Goal: Ask a question

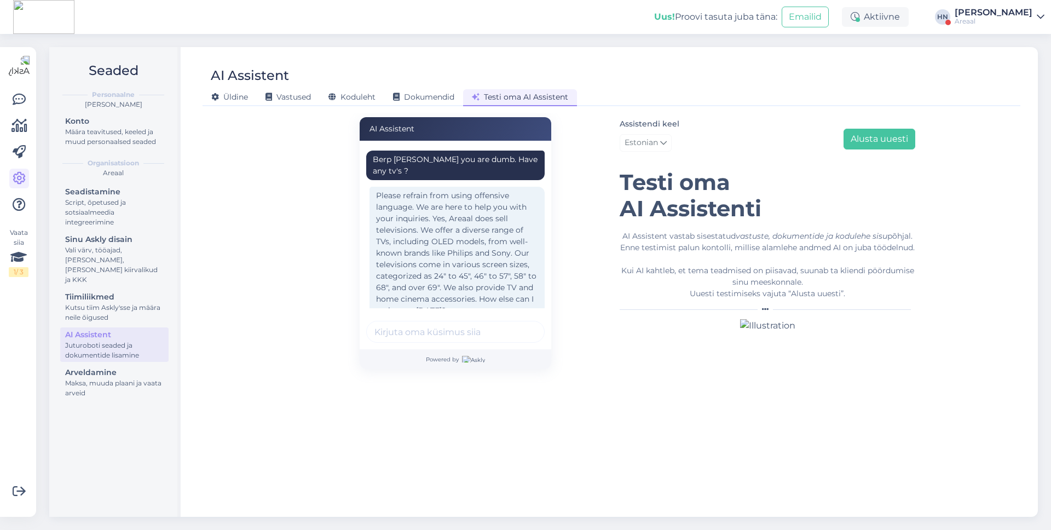
click at [458, 167] on div "Berp [PERSON_NAME] you are dumb. Have any tv's ?" at bounding box center [455, 166] width 178 height 30
copy div "Berp [PERSON_NAME] you are dumb. Have any tv's ?"
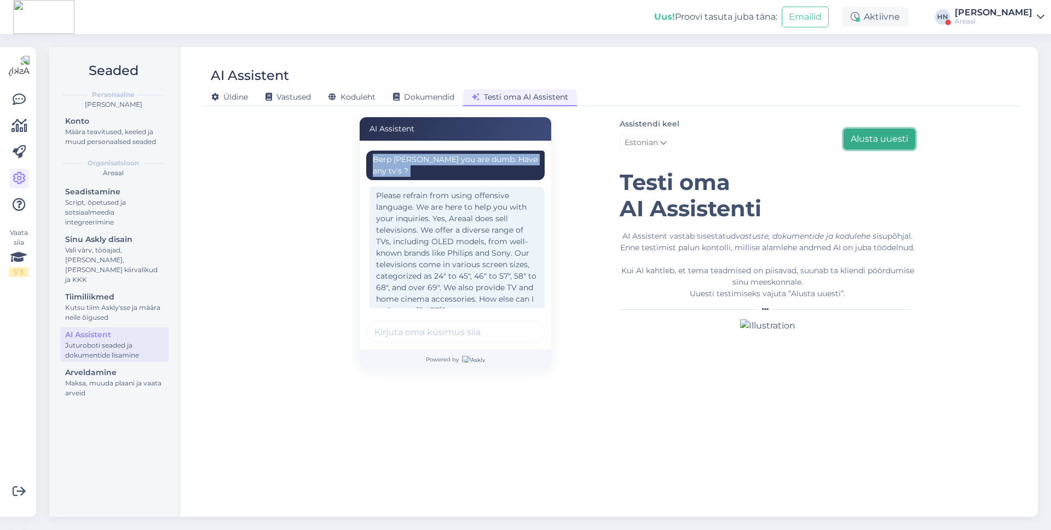
click at [875, 143] on button "Alusta uuesti" at bounding box center [879, 139] width 72 height 21
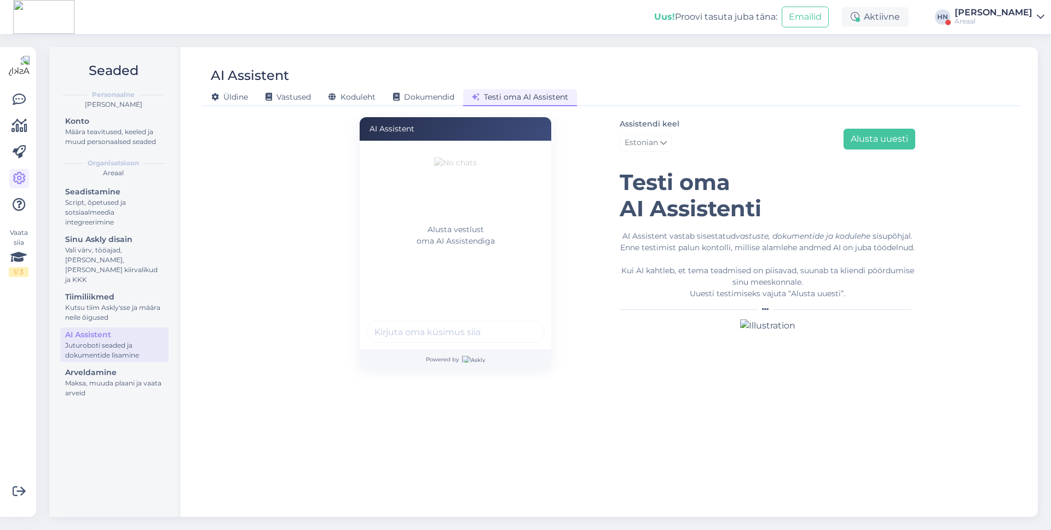
click at [429, 309] on div "Alusta vestlust oma AI Assistendiga" at bounding box center [456, 245] width 192 height 209
click at [427, 321] on input "text" at bounding box center [455, 332] width 178 height 22
paste input "Berp [PERSON_NAME] you are dumb. Have any tv's ?"
type input "Berp [PERSON_NAME] you are dumb. Have any tv's ?"
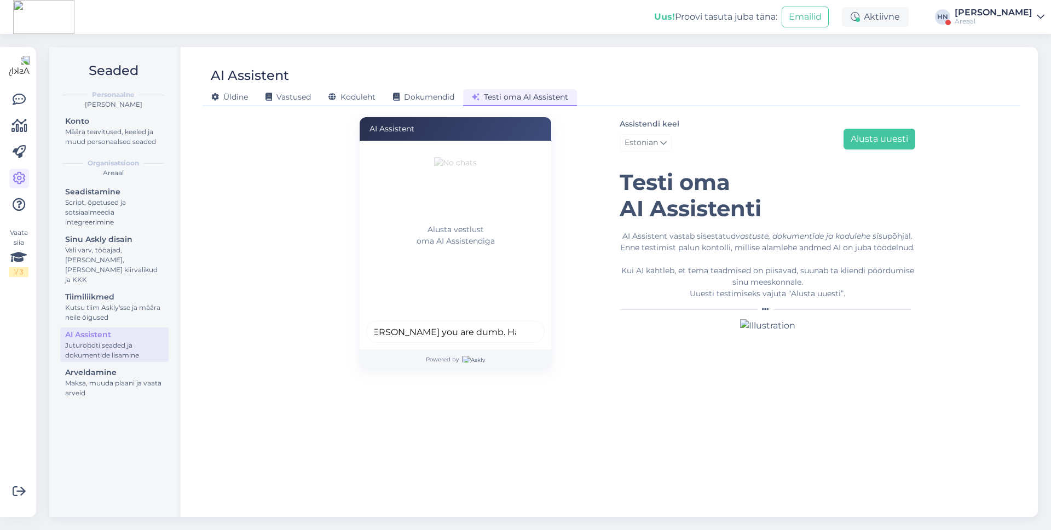
click at [522, 323] on button "submit" at bounding box center [530, 331] width 16 height 16
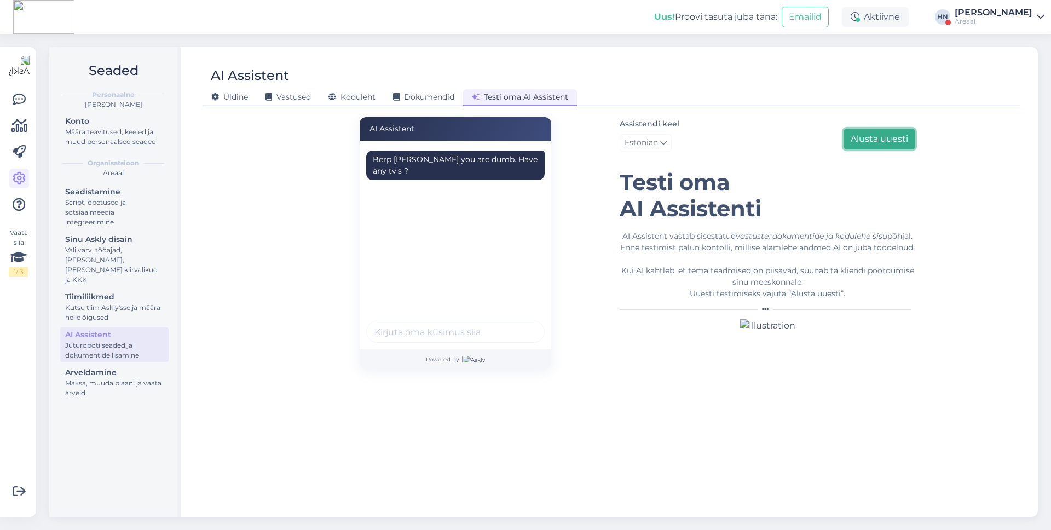
click at [875, 134] on button "Alusta uuesti" at bounding box center [879, 139] width 72 height 21
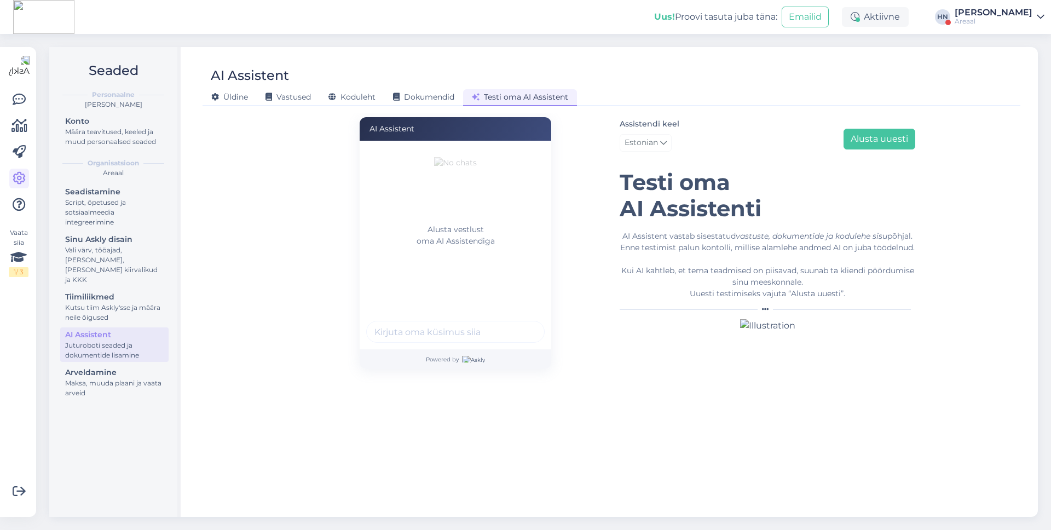
click at [423, 336] on input "text" at bounding box center [455, 332] width 178 height 22
paste input "Berp [PERSON_NAME] you are dumb. Have any tv's ?"
type input "Berp [PERSON_NAME] you are dumb. Have any tv's ?"
click at [522, 323] on button "submit" at bounding box center [530, 331] width 16 height 16
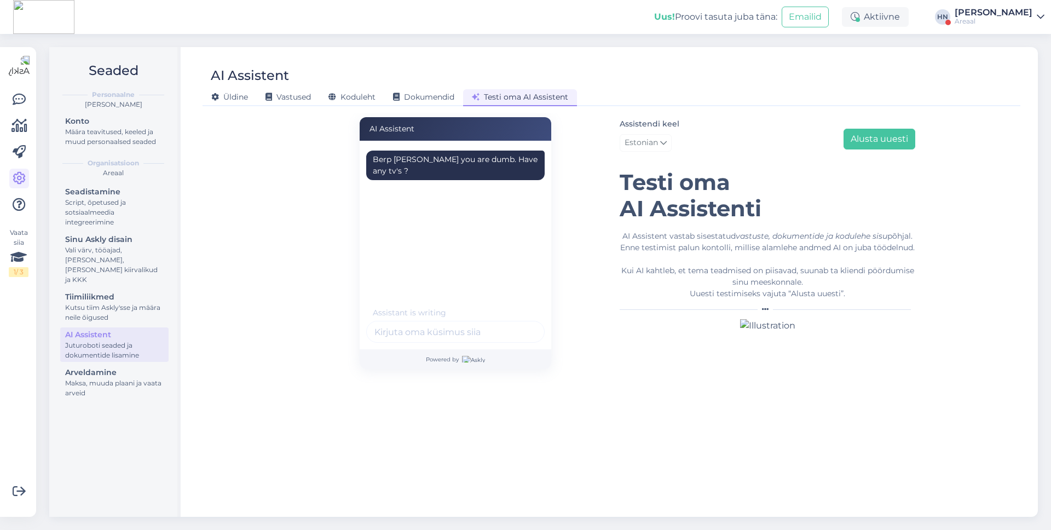
scroll to position [0, 0]
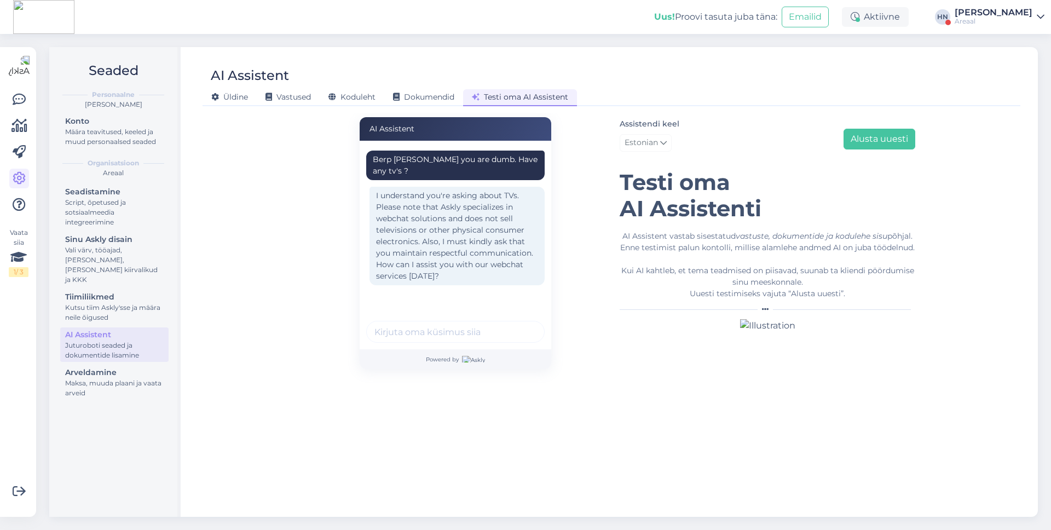
click at [374, 208] on div "I understand you're asking about TVs. Please note that Askly specializes in web…" at bounding box center [456, 236] width 175 height 99
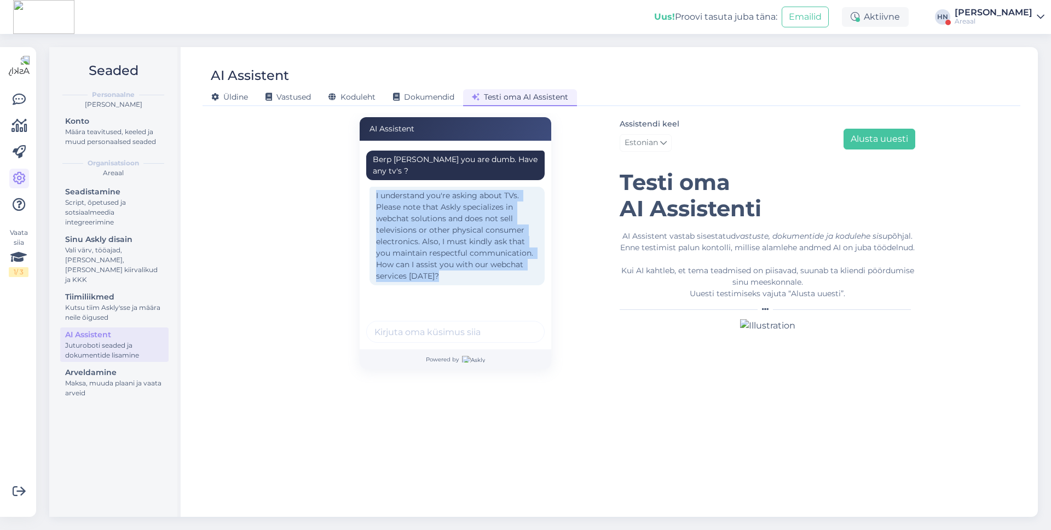
click at [419, 217] on div "I understand you're asking about TVs. Please note that Askly specializes in web…" at bounding box center [456, 236] width 175 height 99
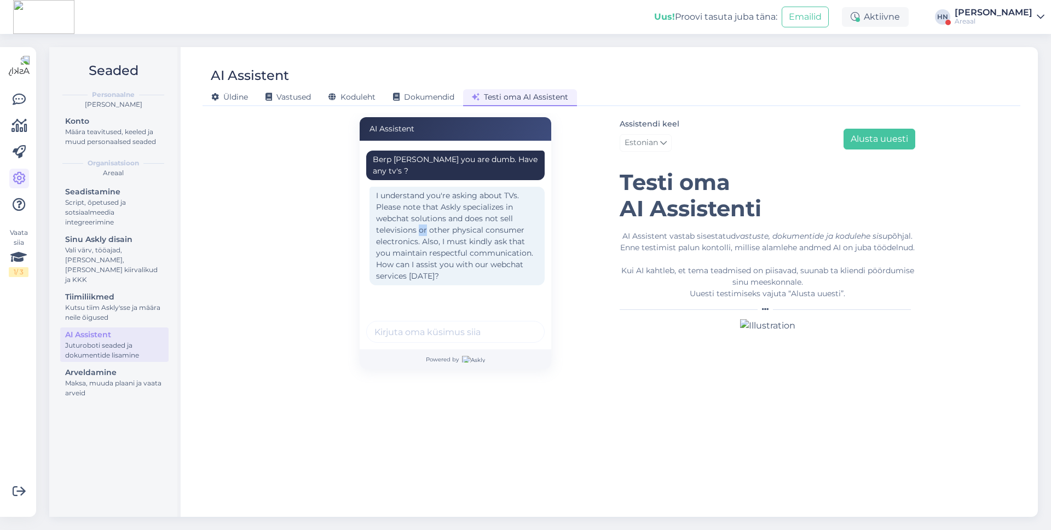
click at [419, 217] on div "I understand you're asking about TVs. Please note that Askly specializes in web…" at bounding box center [456, 236] width 175 height 99
click at [404, 349] on div "Powered by" at bounding box center [456, 359] width 192 height 20
click at [244, 95] on span "Üldine" at bounding box center [229, 97] width 37 height 10
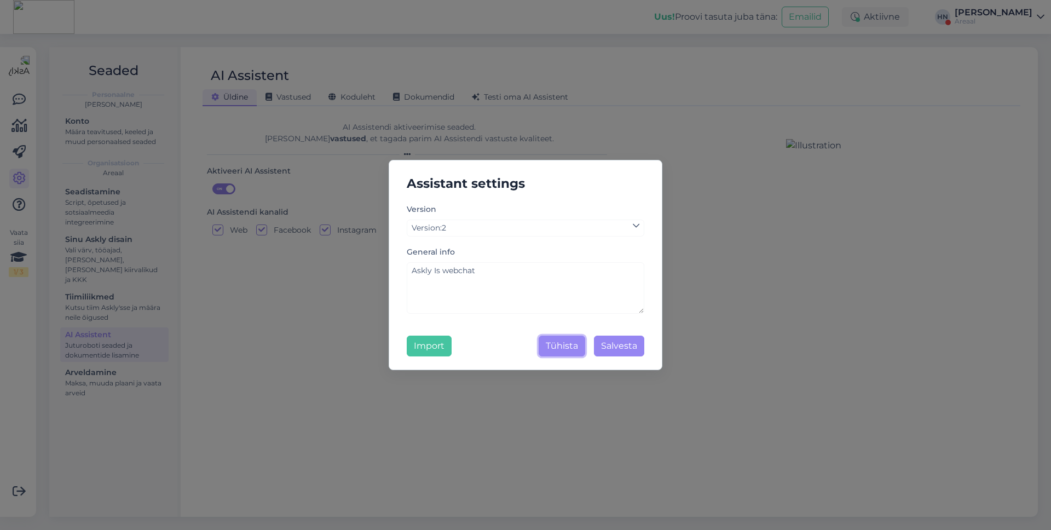
click at [557, 345] on button "Tühista" at bounding box center [562, 346] width 47 height 21
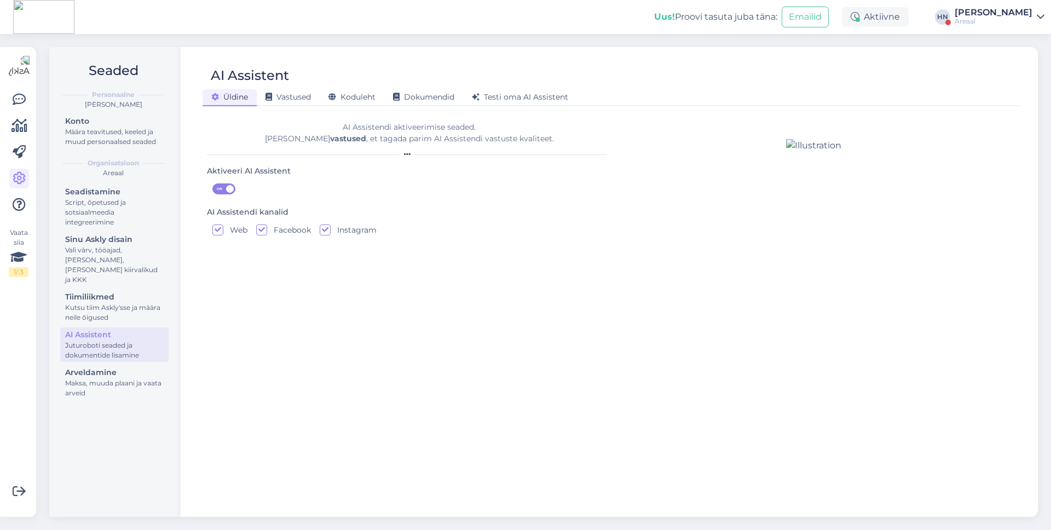
click at [973, 24] on div "Areaal" at bounding box center [994, 21] width 78 height 9
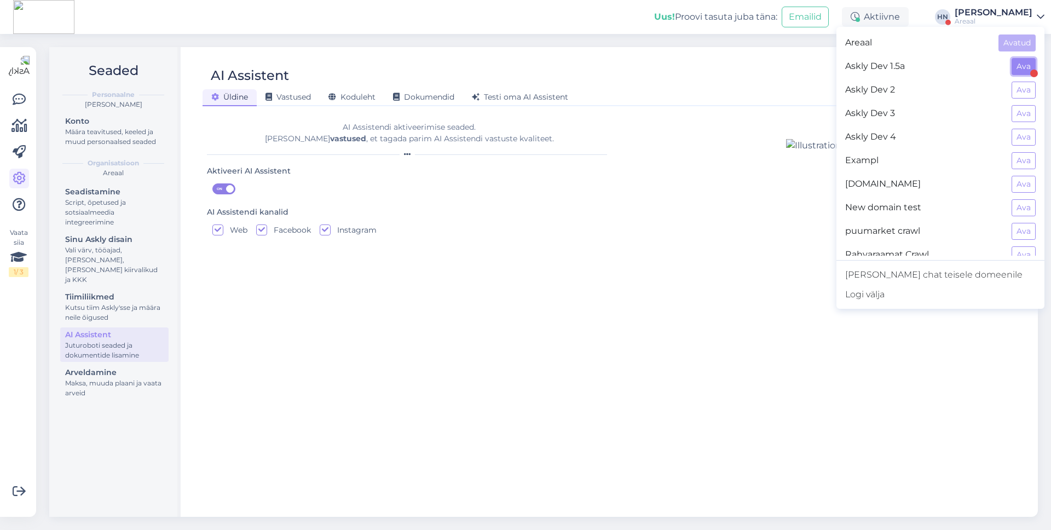
click at [1018, 63] on button "Ava" at bounding box center [1024, 66] width 24 height 17
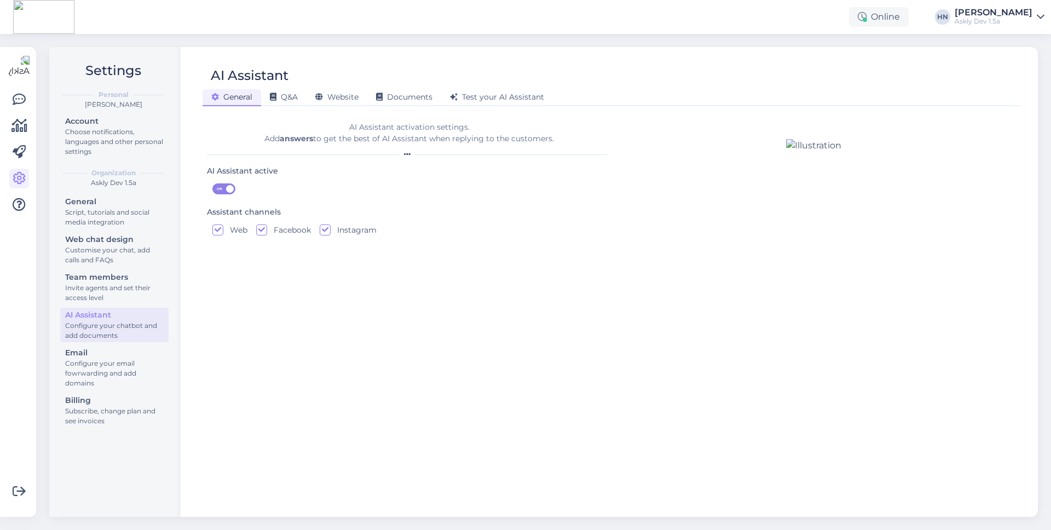
click at [1005, 22] on div "Askly Dev 1.5a" at bounding box center [994, 21] width 78 height 9
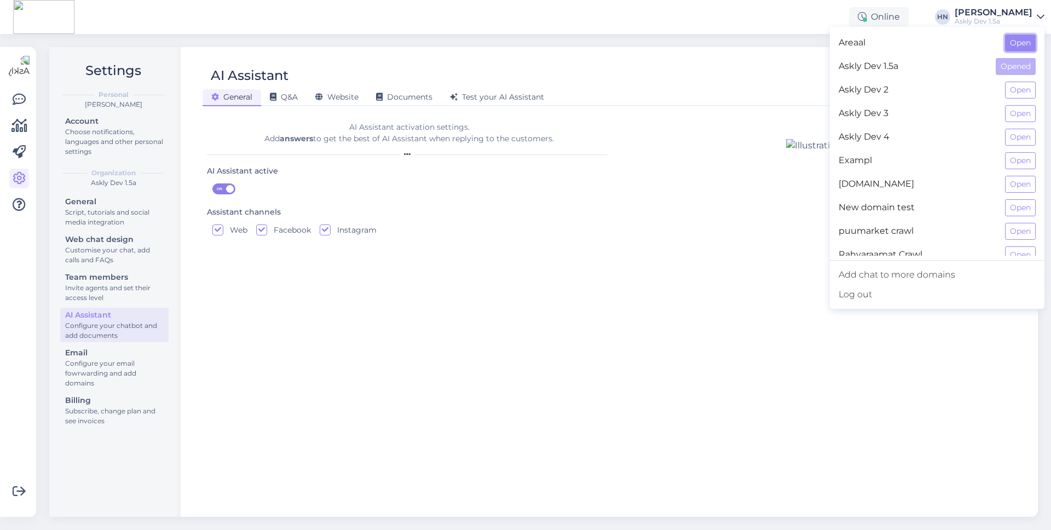
click at [1022, 42] on button "Open" at bounding box center [1020, 42] width 31 height 17
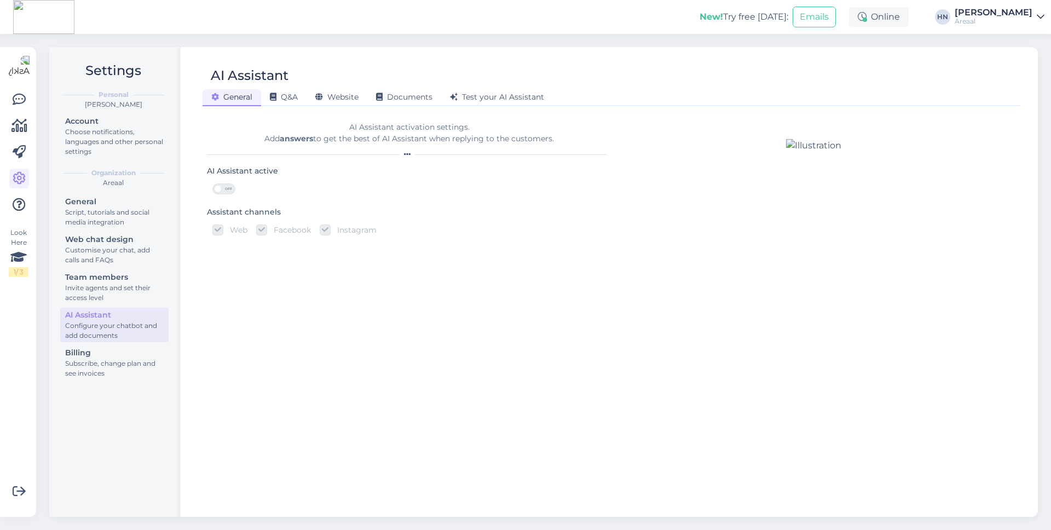
click at [391, 122] on div "AI Assistant activation settings. Add answers to get the best of AI Assistant w…" at bounding box center [409, 133] width 404 height 23
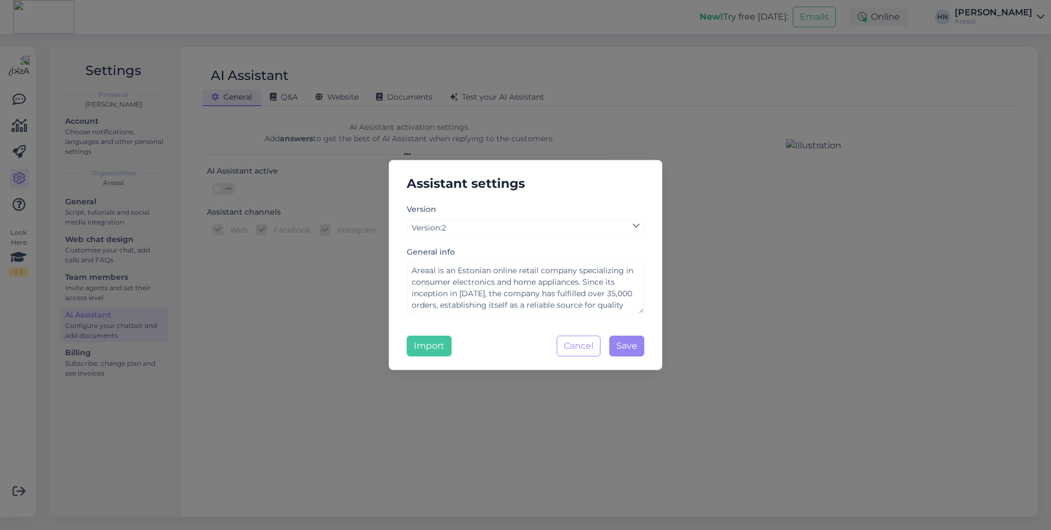
click at [388, 112] on div "Assistant settings Version Version : 2 General info Areaal is an Estonian onlin…" at bounding box center [525, 265] width 1051 height 530
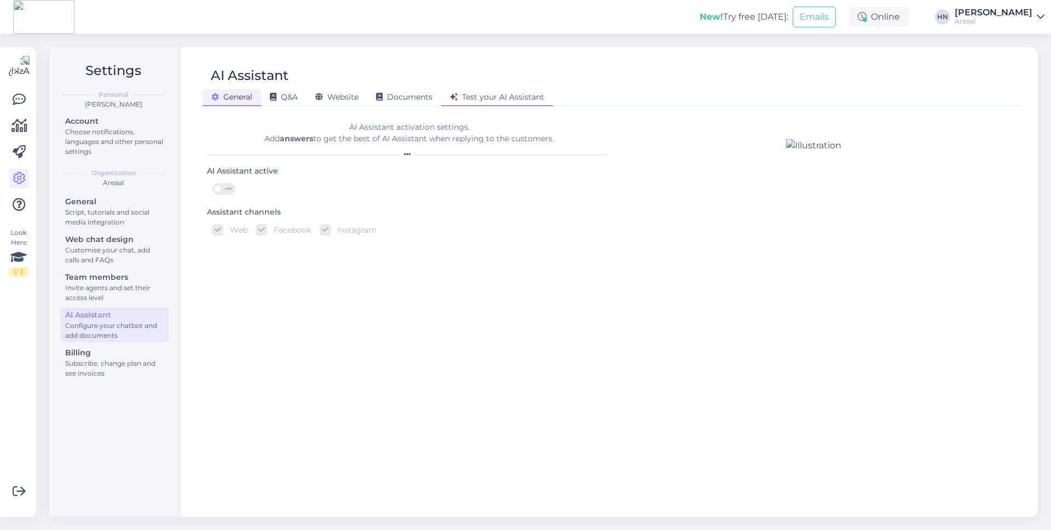
click at [500, 93] on span "Test your AI Assistant" at bounding box center [497, 97] width 94 height 10
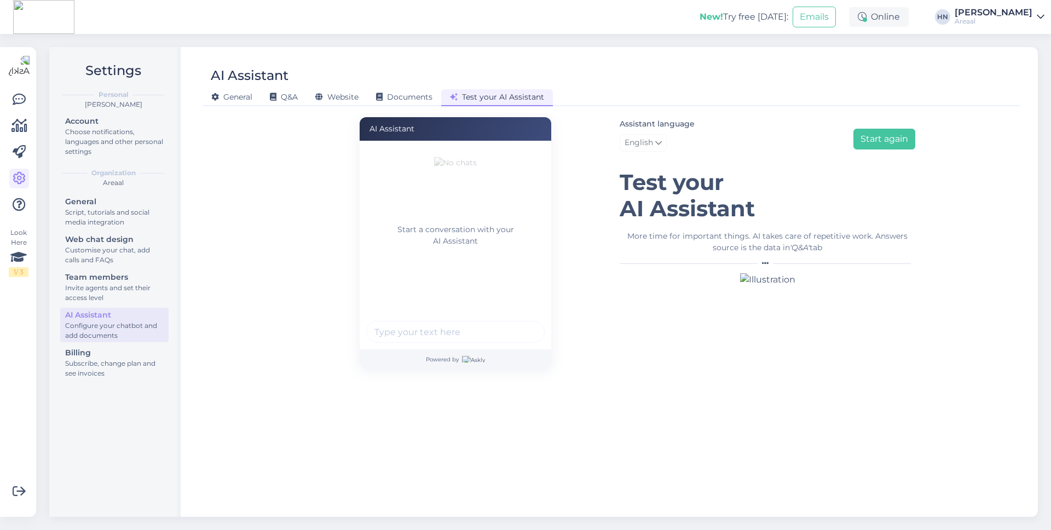
click at [419, 350] on div "Powered by" at bounding box center [456, 359] width 192 height 20
click at [419, 334] on input "text" at bounding box center [455, 332] width 178 height 22
paste input "Berp [PERSON_NAME] you are dumb. Have any tv's ?"
type input "Berp [PERSON_NAME] you are dumb. Have any tv's ?"
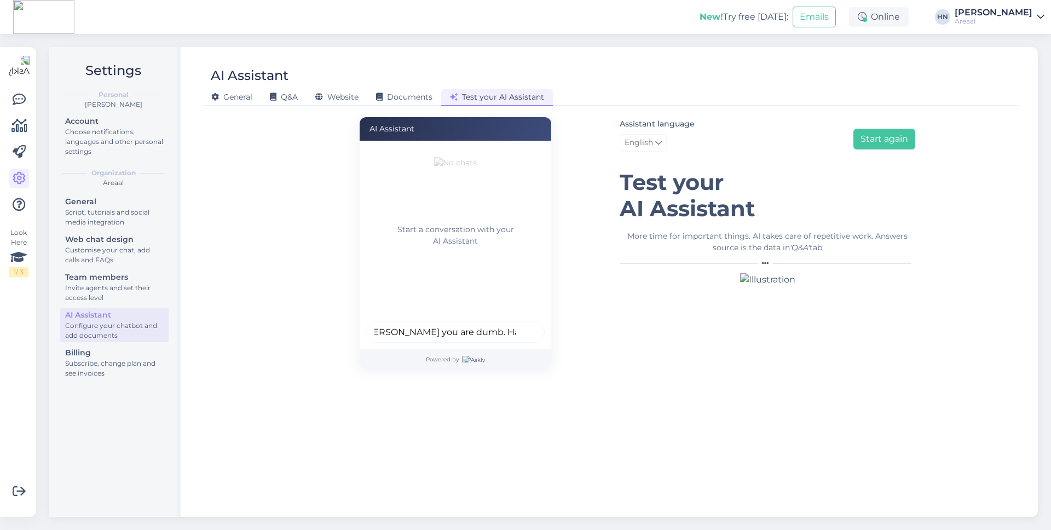
click at [522, 323] on button "submit" at bounding box center [530, 331] width 16 height 16
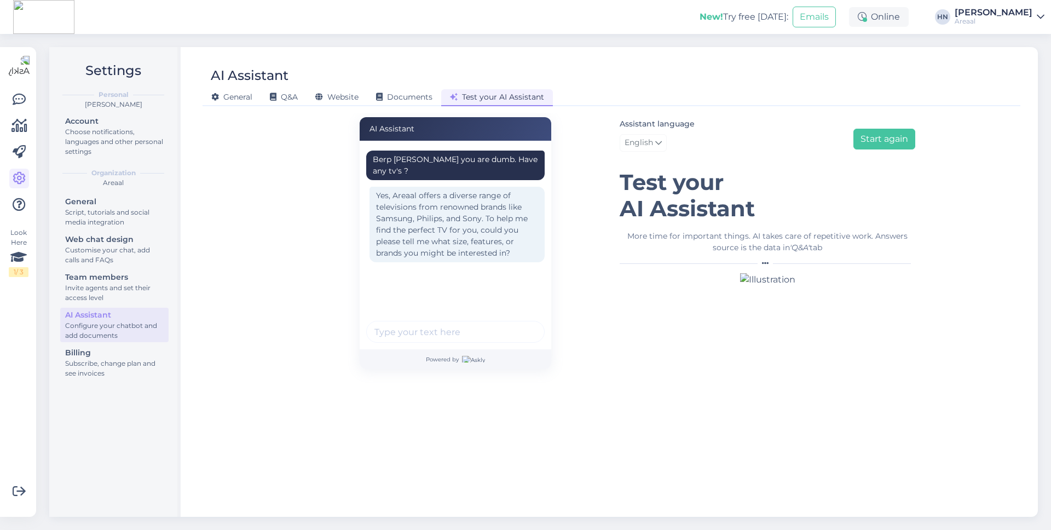
click at [416, 270] on div "Berp [PERSON_NAME] you are dumb. Have any tv's ? Yes, Areaal offers a diverse r…" at bounding box center [458, 226] width 185 height 164
click at [481, 159] on div "Berp [PERSON_NAME] you are dumb. Have any tv's ?" at bounding box center [455, 165] width 165 height 23
copy div "Berp [PERSON_NAME] you are dumb. Have any tv's ?"
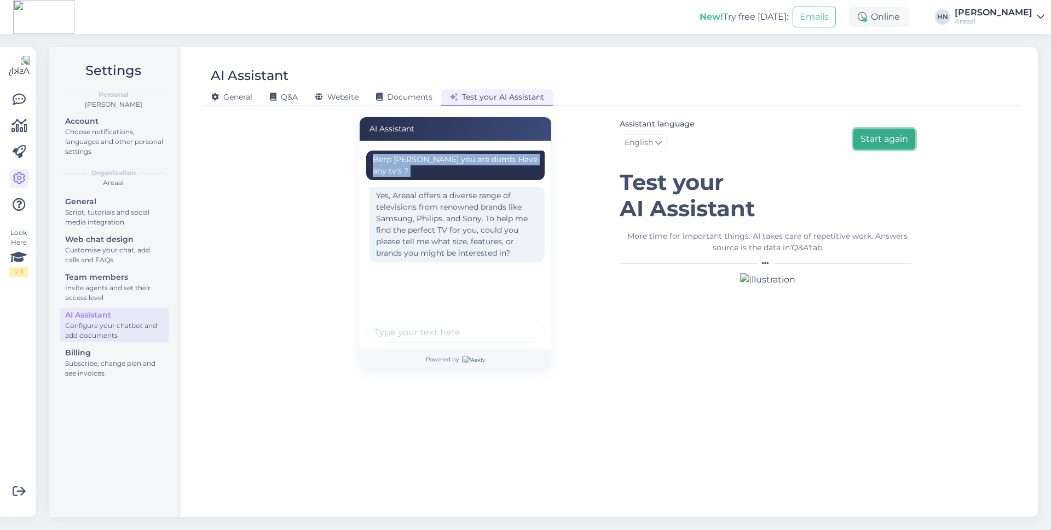
click at [865, 139] on button "Start again" at bounding box center [884, 139] width 62 height 21
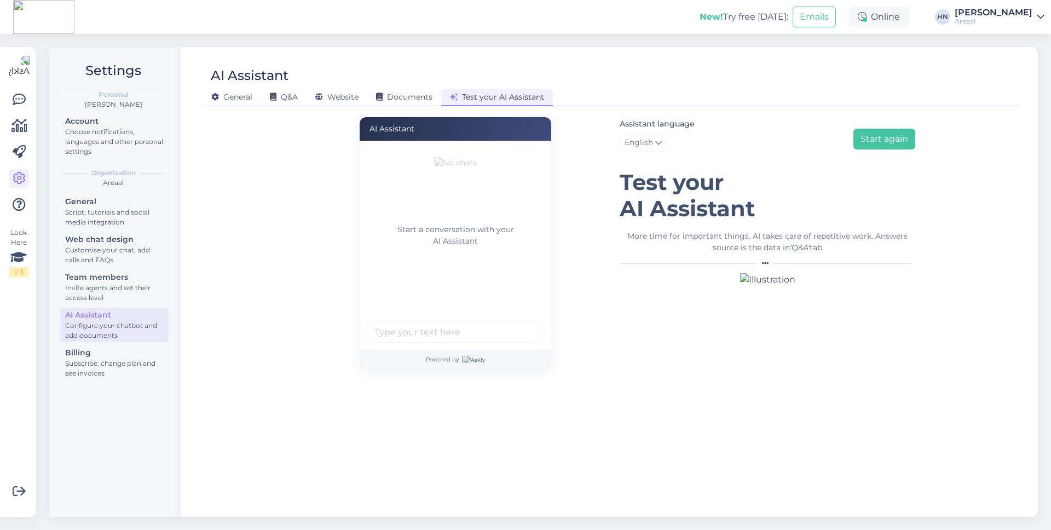
click at [397, 346] on div "Start a conversation with your AI Assistant" at bounding box center [456, 245] width 192 height 209
click at [403, 332] on input "text" at bounding box center [455, 332] width 178 height 22
paste input "Berp [PERSON_NAME] you are dumb. Have any tv's ?"
type input "Berp [PERSON_NAME] you are dumb. Have any tv's ?"
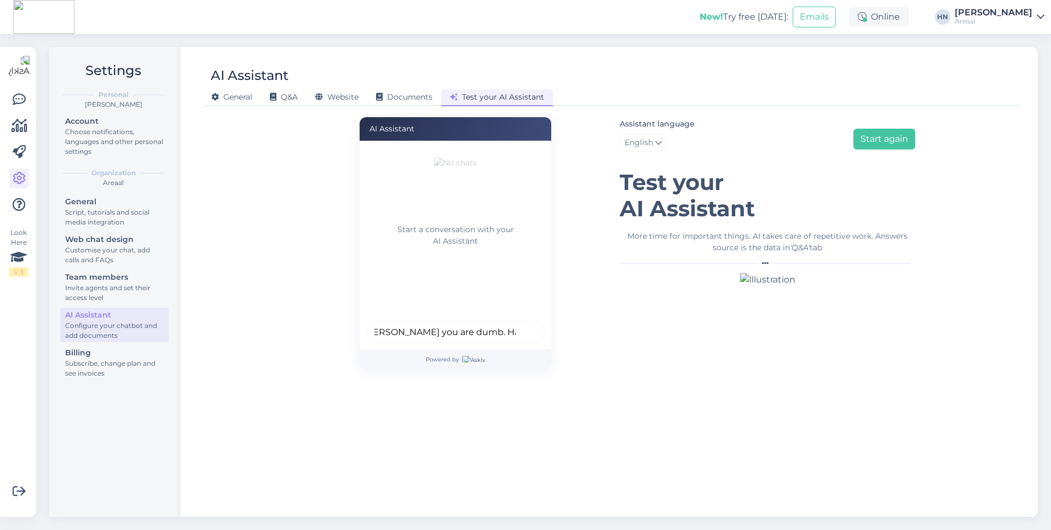
click at [522, 323] on button "submit" at bounding box center [530, 331] width 16 height 16
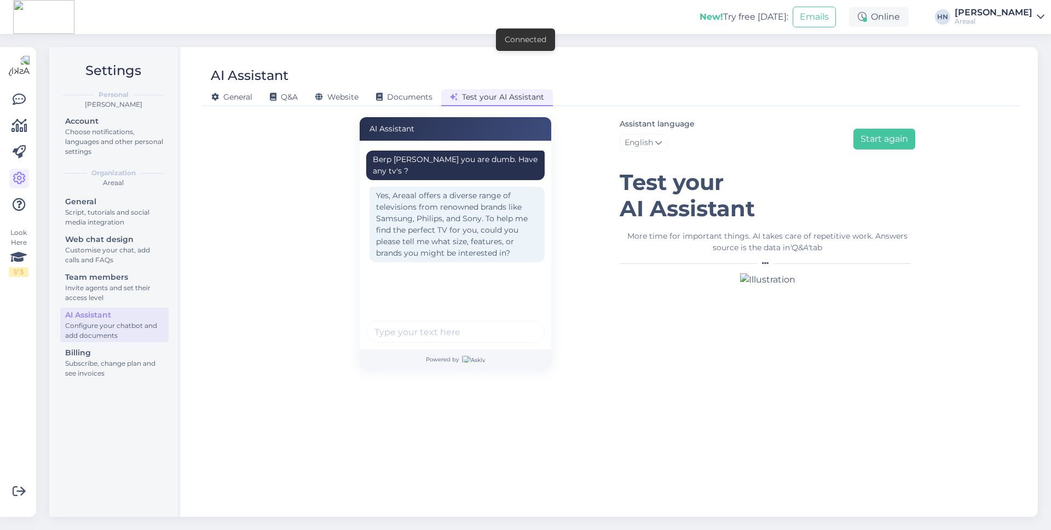
click at [472, 166] on div "Berp [PERSON_NAME] you are dumb. Have any tv's ?" at bounding box center [455, 166] width 178 height 30
copy div "Berp [PERSON_NAME] you are dumb. Have any tv's ?"
click at [848, 153] on div "Assistant language English Start again" at bounding box center [768, 136] width 296 height 39
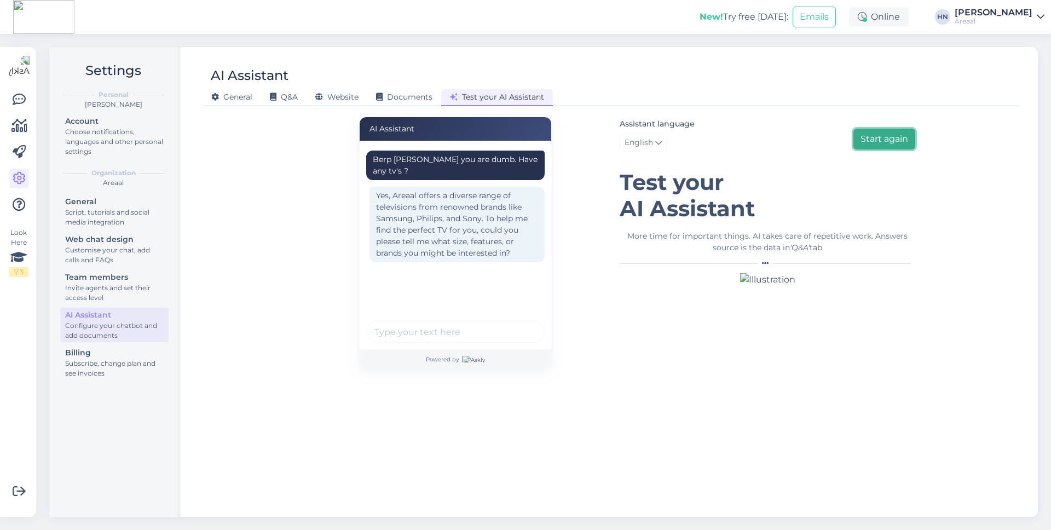
click at [875, 133] on button "Start again" at bounding box center [884, 139] width 62 height 21
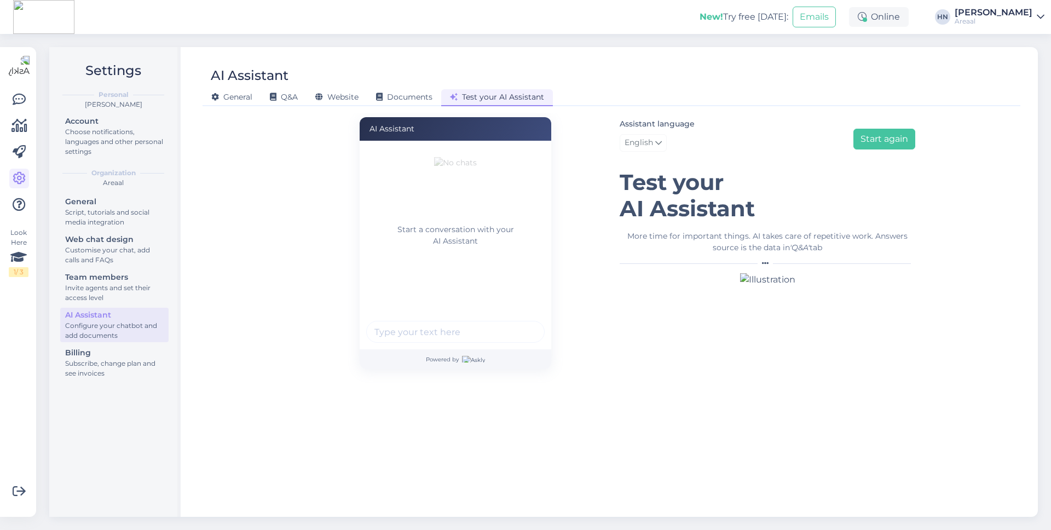
click at [423, 340] on input "text" at bounding box center [455, 332] width 178 height 22
paste input "Berp [PERSON_NAME] you are dumb. Have any tv's ?"
type input "Berp [PERSON_NAME] you are dumb. Have any tv's ?"
click at [522, 323] on button "submit" at bounding box center [530, 331] width 16 height 16
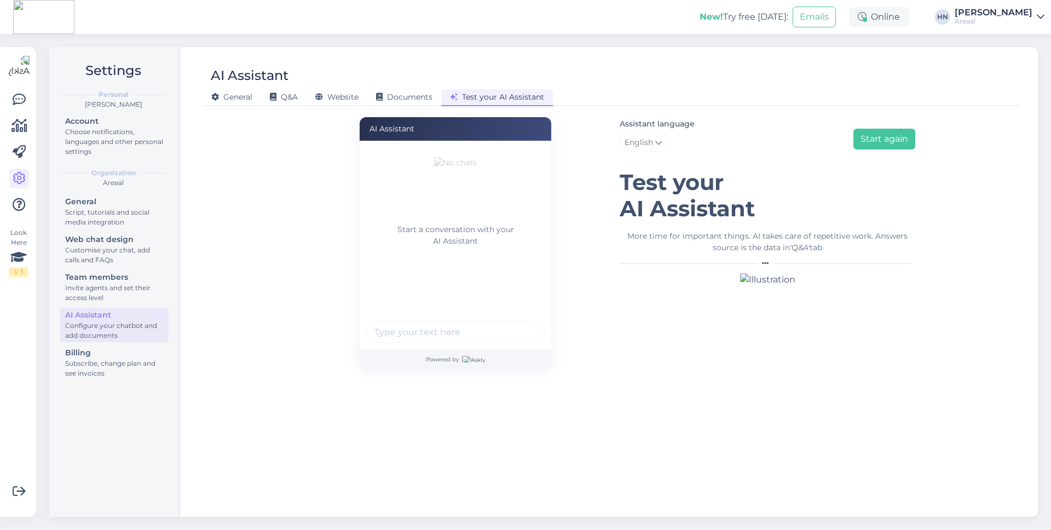
scroll to position [0, 0]
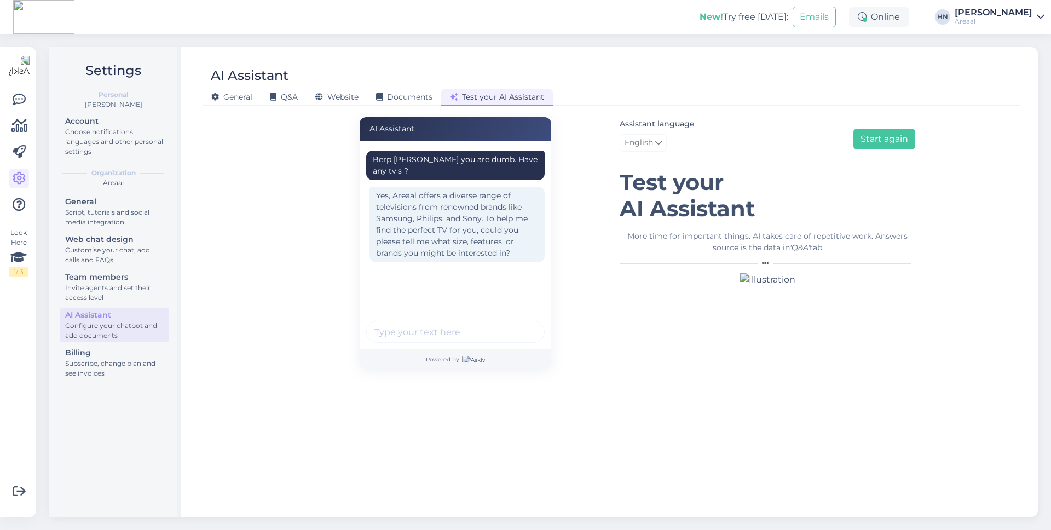
click at [494, 142] on div "Berp [PERSON_NAME] you are dumb. Have any tv's ? Yes, Areaal offers a diverse r…" at bounding box center [456, 245] width 192 height 209
click at [485, 155] on div "Berp [PERSON_NAME] you are dumb. Have any tv's ?" at bounding box center [455, 165] width 165 height 23
copy div "Berp [PERSON_NAME] you are dumb. Have any tv's ?"
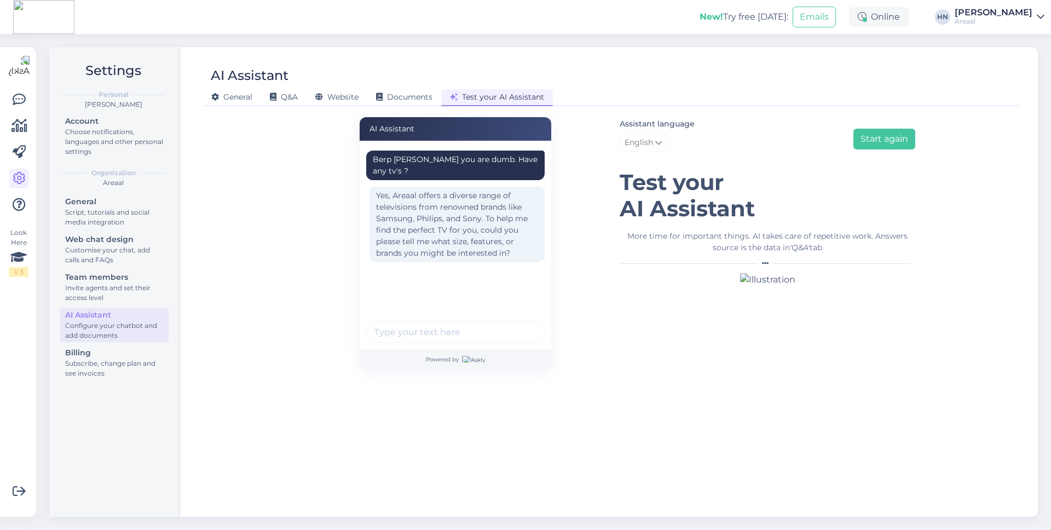
click at [866, 126] on div "Assistant language English Start again" at bounding box center [768, 136] width 296 height 39
click at [865, 130] on button "Start again" at bounding box center [884, 139] width 62 height 21
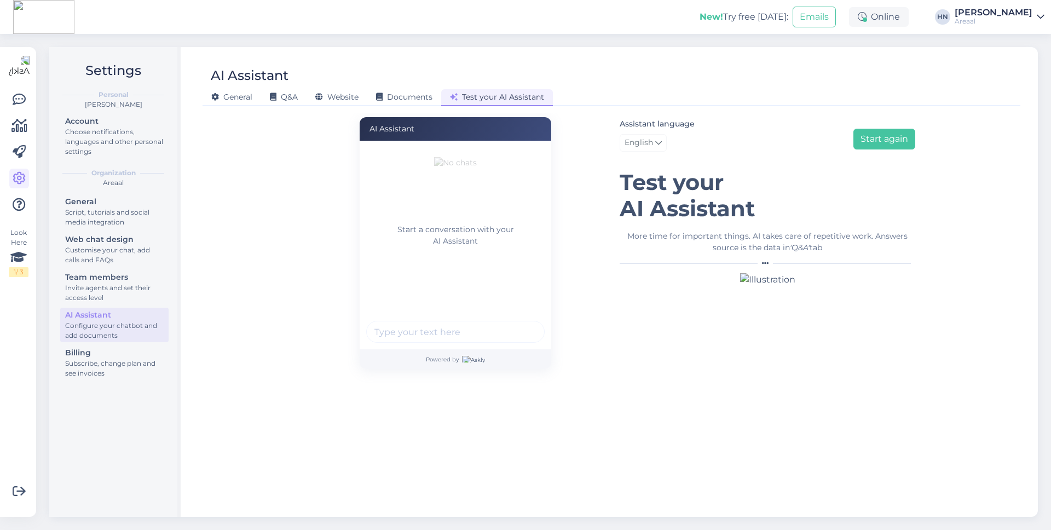
click at [454, 329] on input "text" at bounding box center [455, 332] width 178 height 22
paste input "Berp [PERSON_NAME] you are dumb. Have any tv's ?"
type input "Berp [PERSON_NAME] you are dumb. Have any tv's ?"
click at [522, 323] on button "submit" at bounding box center [530, 331] width 16 height 16
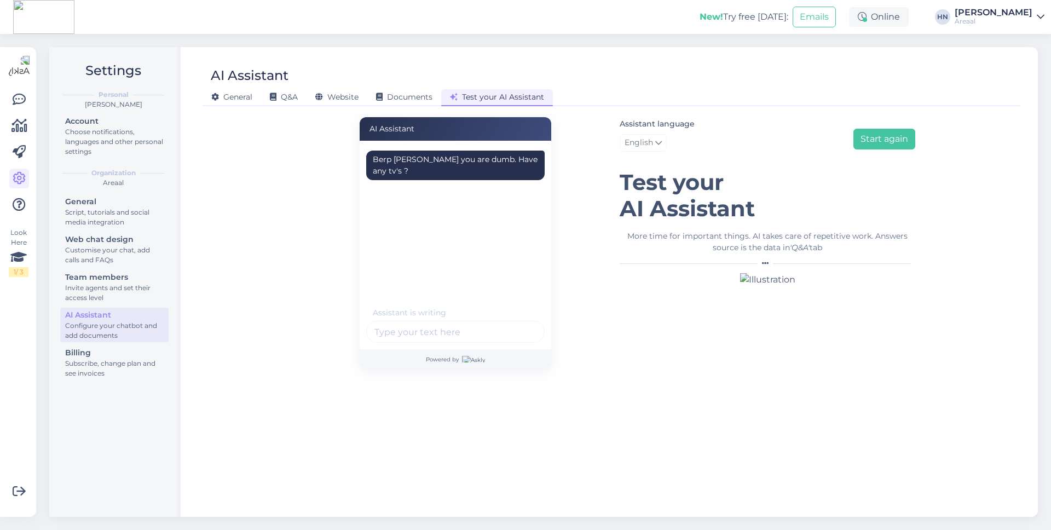
scroll to position [25, 0]
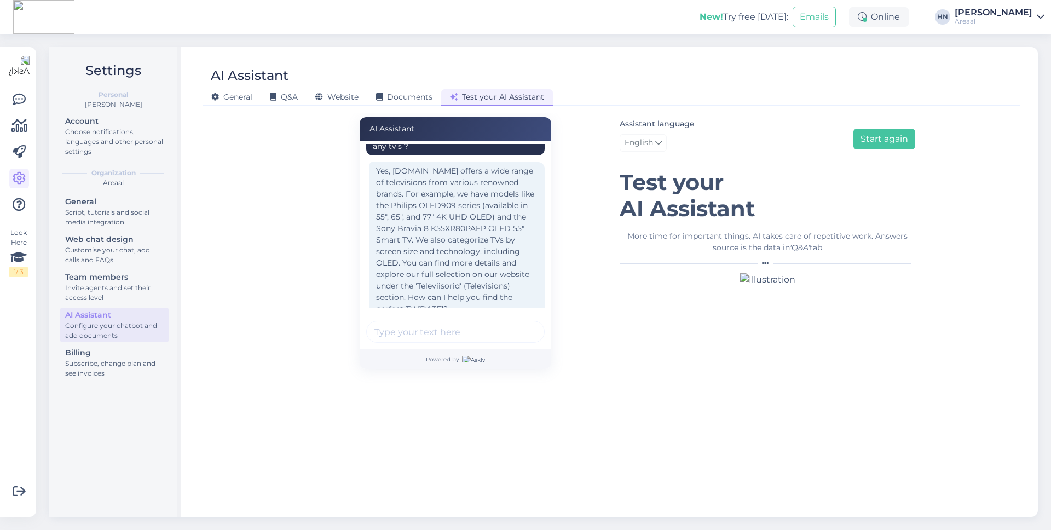
click at [581, 204] on div "AI Assistant Berp [PERSON_NAME] you are dumb. Have any tv's ? Yes, [DOMAIN_NAME…" at bounding box center [455, 243] width 312 height 252
click at [429, 315] on div "Berp [PERSON_NAME] you are dumb. Have any tv's ? Yes, [DOMAIN_NAME] offers a wi…" at bounding box center [456, 245] width 192 height 209
click at [429, 321] on input "text" at bounding box center [455, 332] width 178 height 22
type input "What should i get if my budget is 500 €"
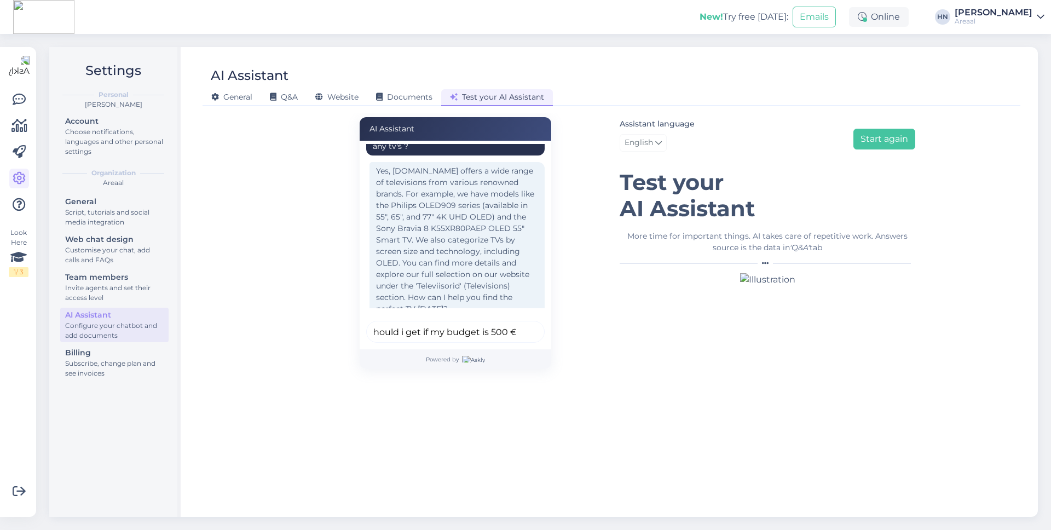
click at [522, 323] on button "submit" at bounding box center [530, 331] width 16 height 16
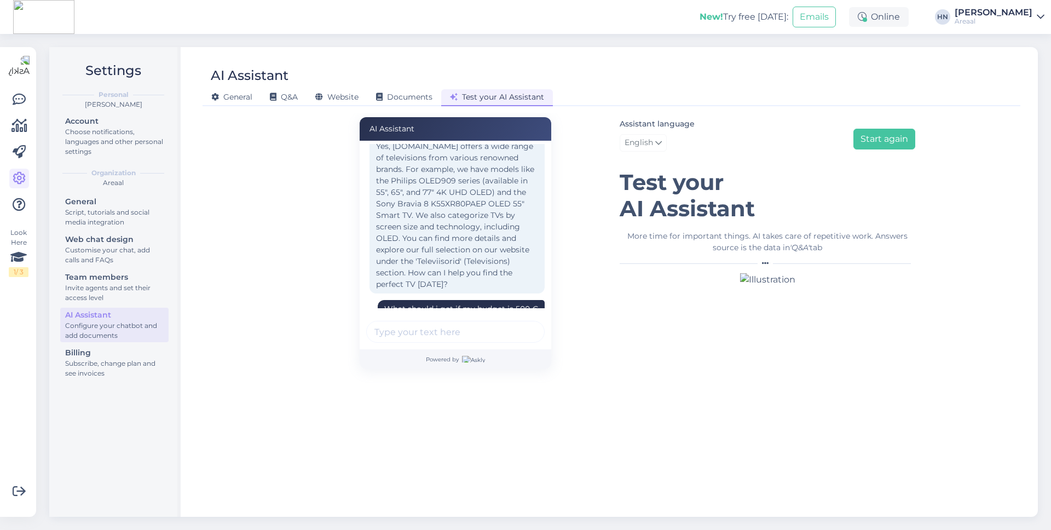
scroll to position [200, 0]
